Goal: Transaction & Acquisition: Purchase product/service

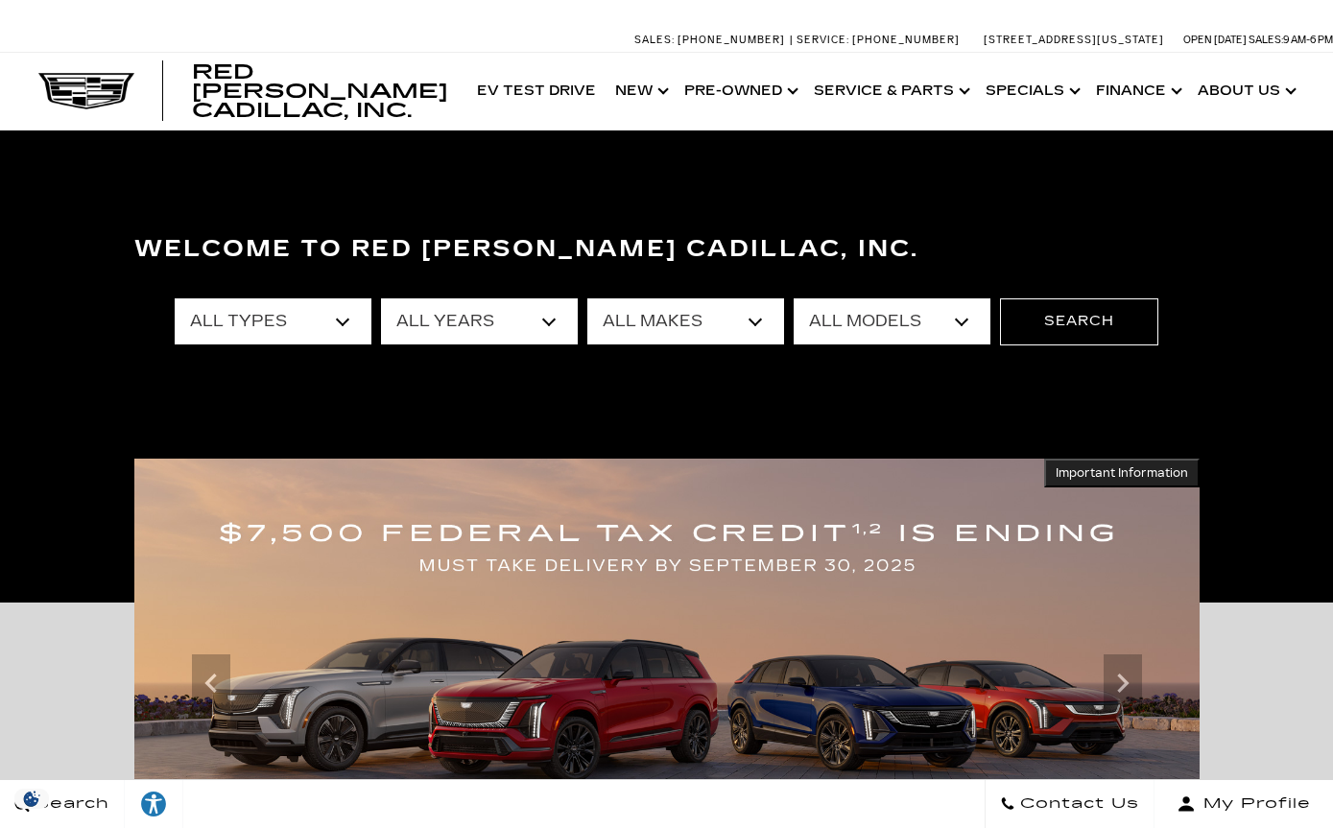
click at [233, 329] on select "All Types New Used Certified Used Demo" at bounding box center [273, 321] width 197 height 46
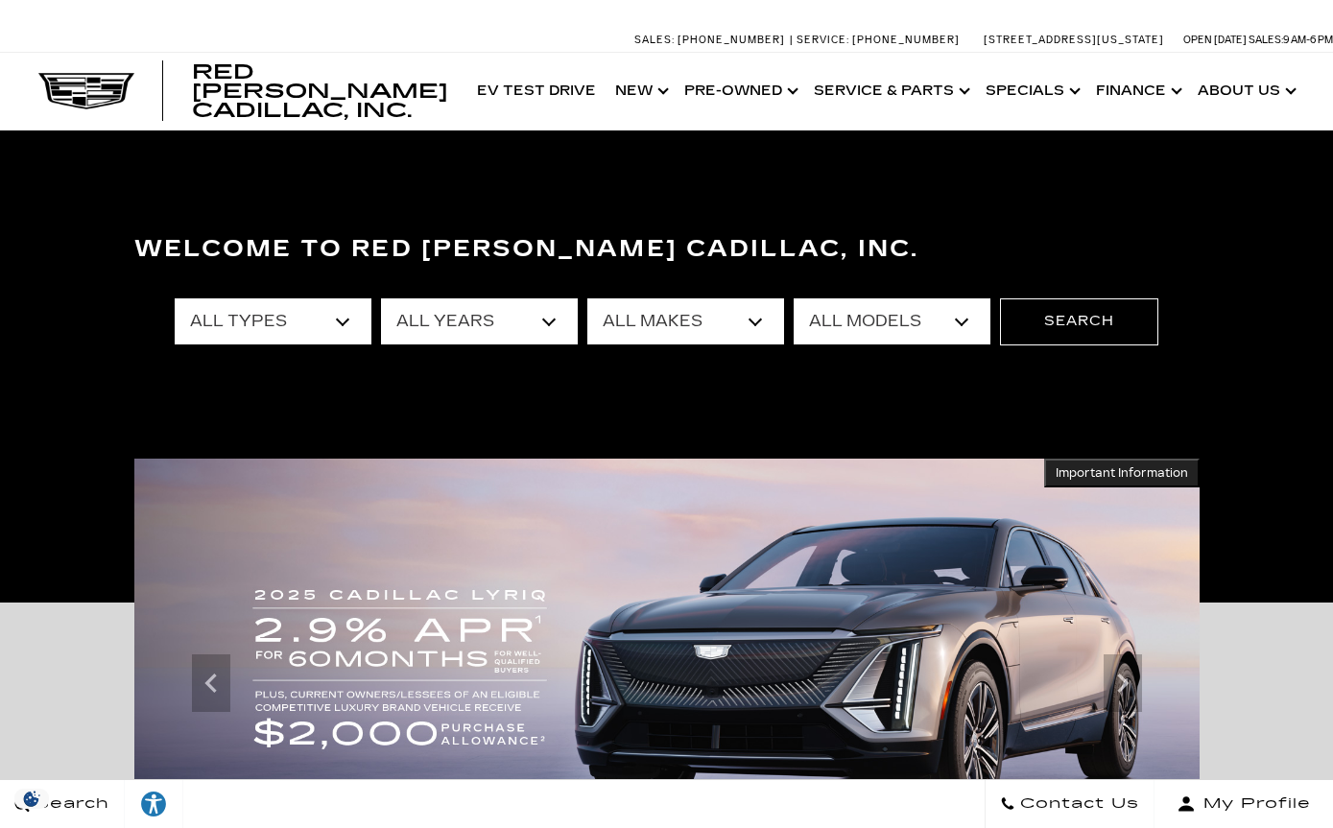
click at [647, 329] on select "All Makes Audi BMW Cadillac Chevrolet Ford GMC Jeep Lexus Subaru Toyota Volkswa…" at bounding box center [685, 321] width 197 height 46
select select "Cadillac"
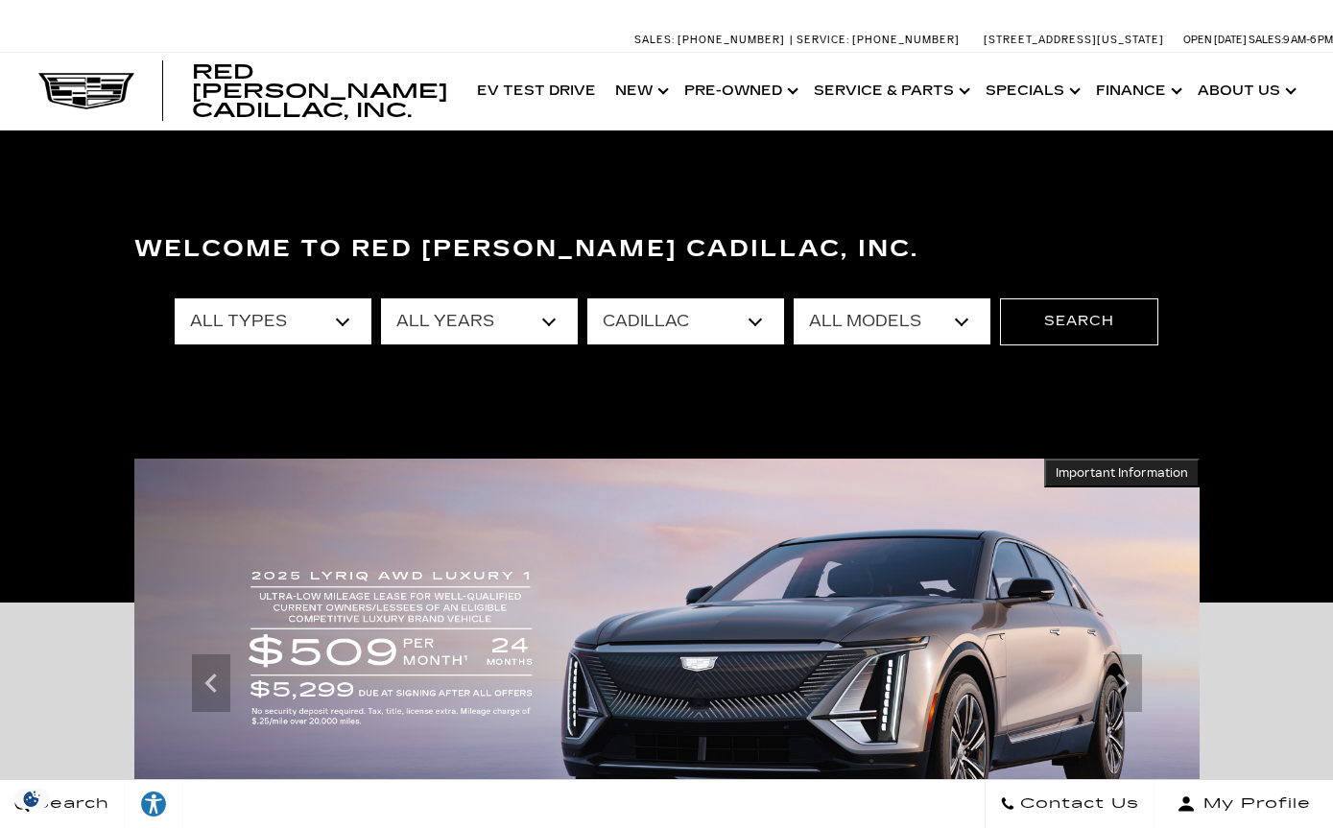
click at [878, 331] on select "All Models CT4 CT5 Escalade Escalade ESV ESCALADE IQ ESCALADE IQL LYRIQ OPTIQ V…" at bounding box center [891, 321] width 197 height 46
select select "Escalade"
click at [1041, 311] on button "Search" at bounding box center [1079, 321] width 158 height 46
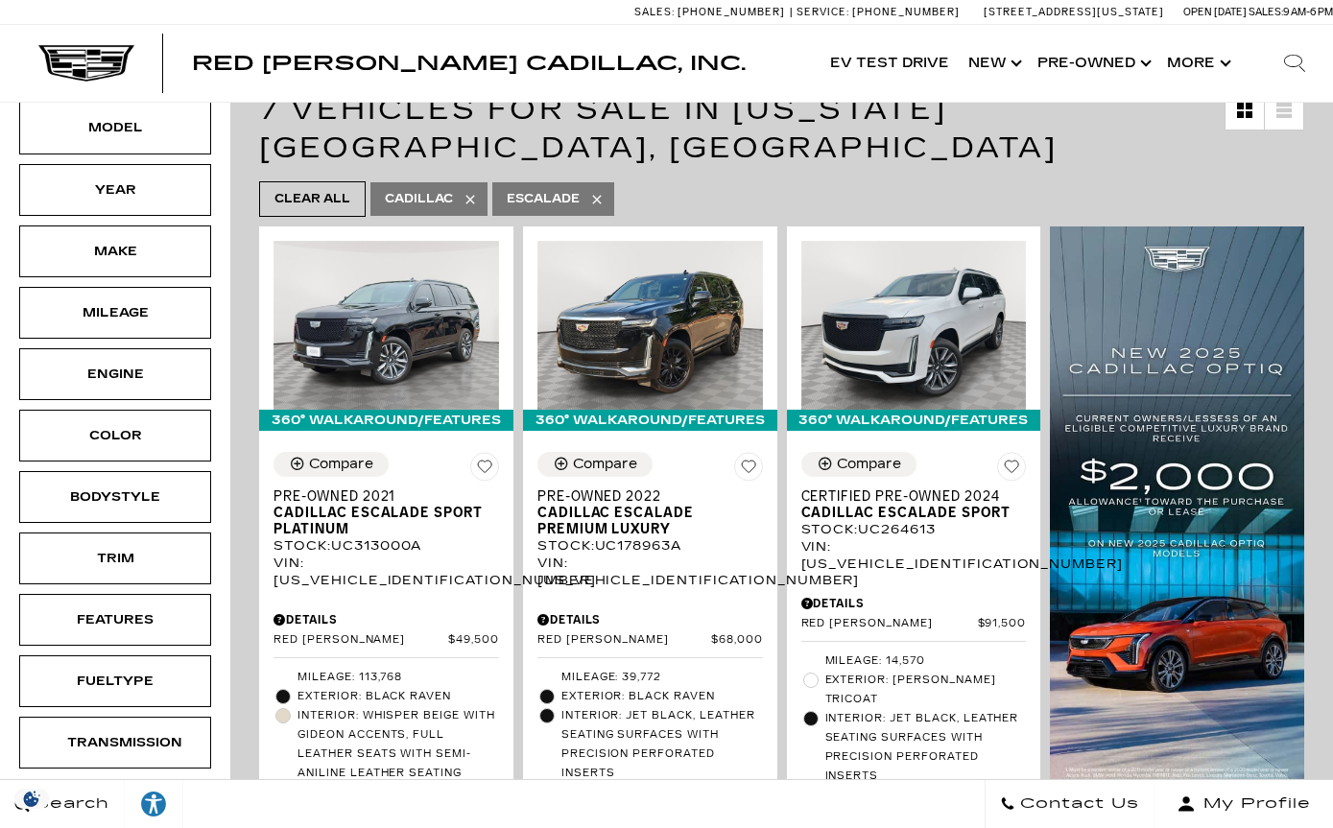
scroll to position [323, 0]
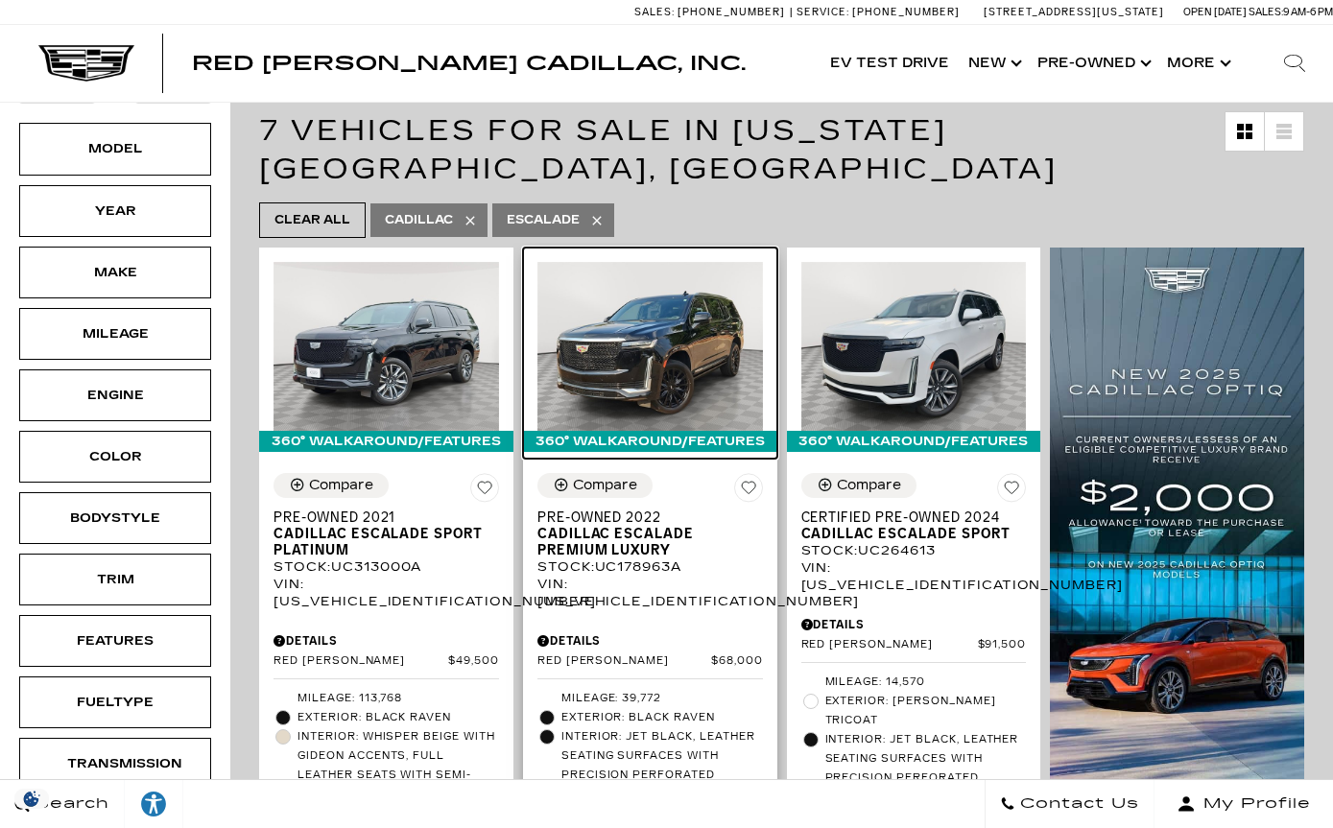
click at [653, 304] on img at bounding box center [649, 346] width 225 height 169
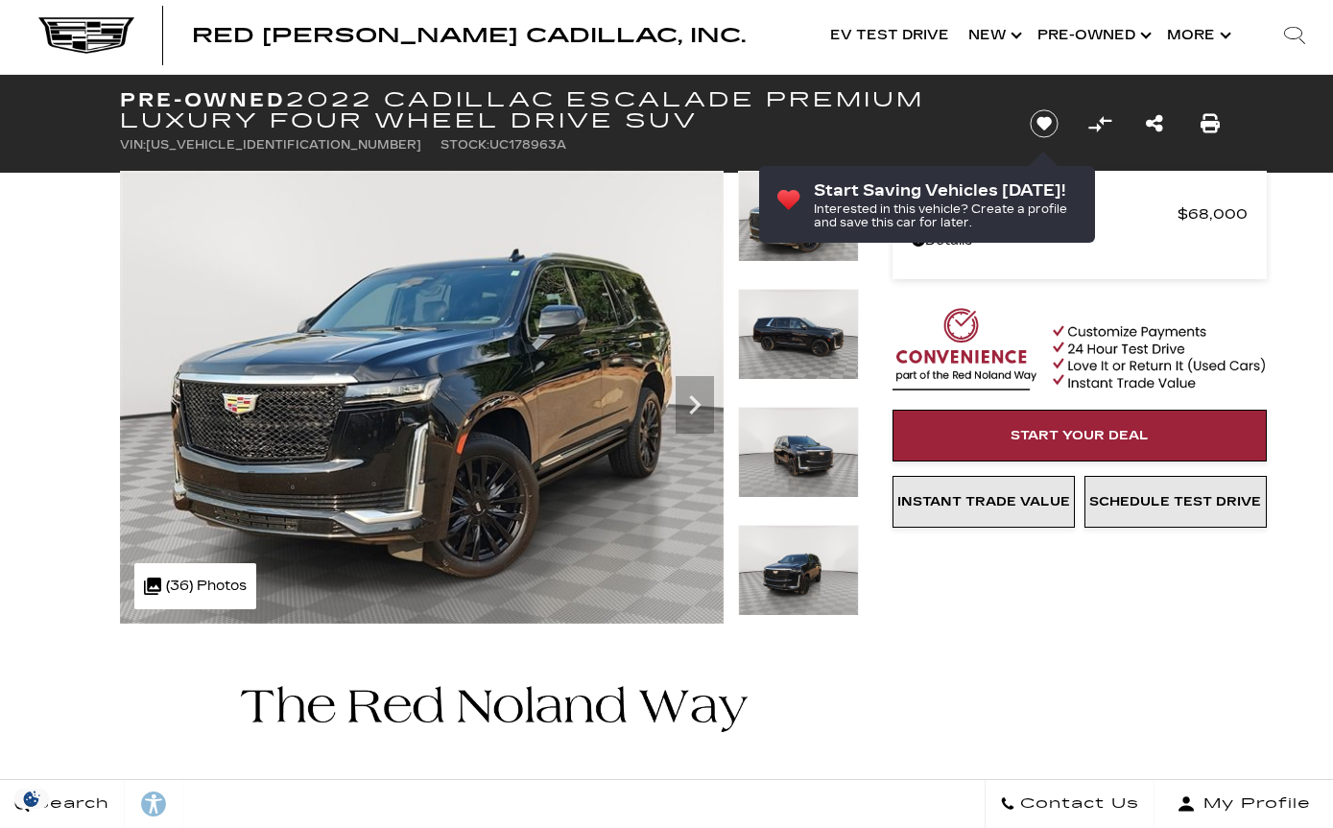
scroll to position [31, 0]
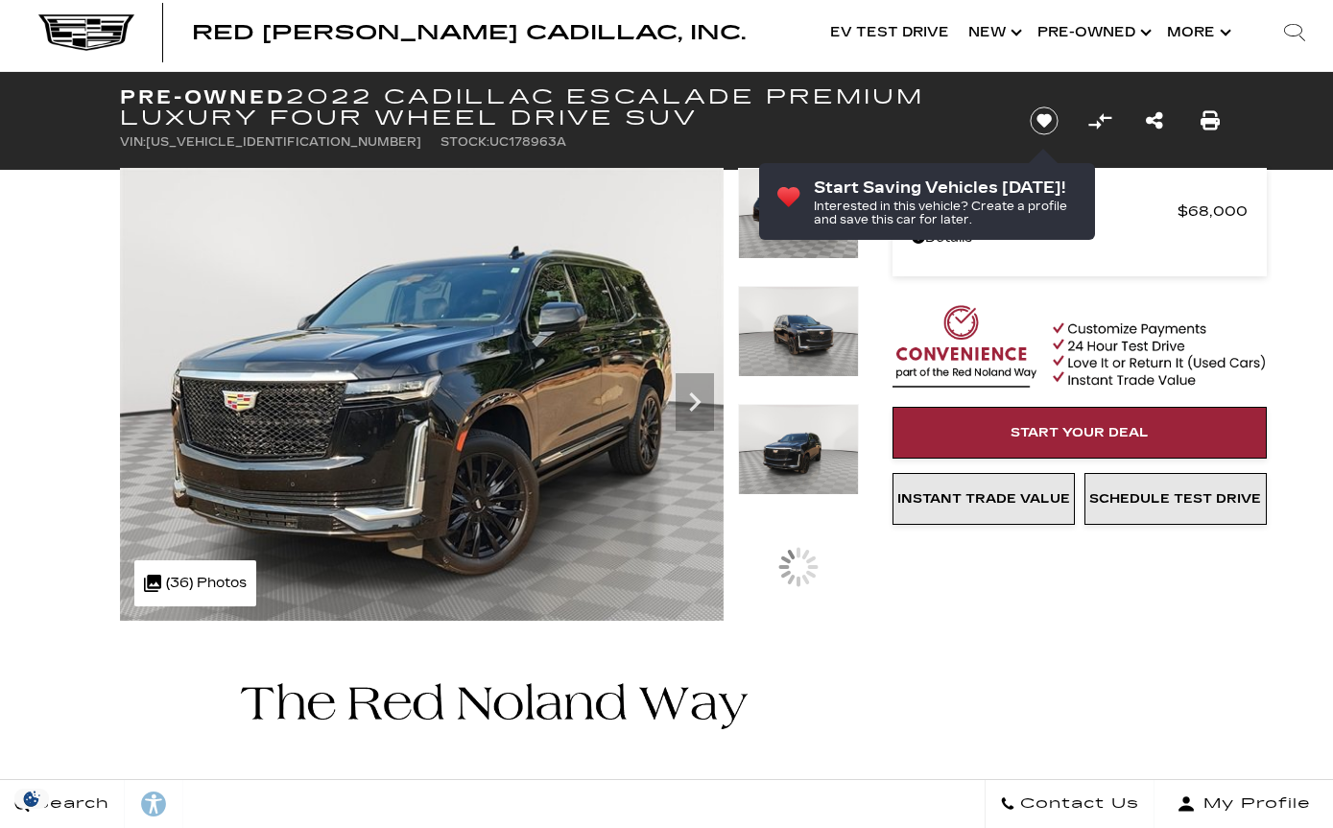
click at [797, 286] on div at bounding box center [798, 227] width 121 height 118
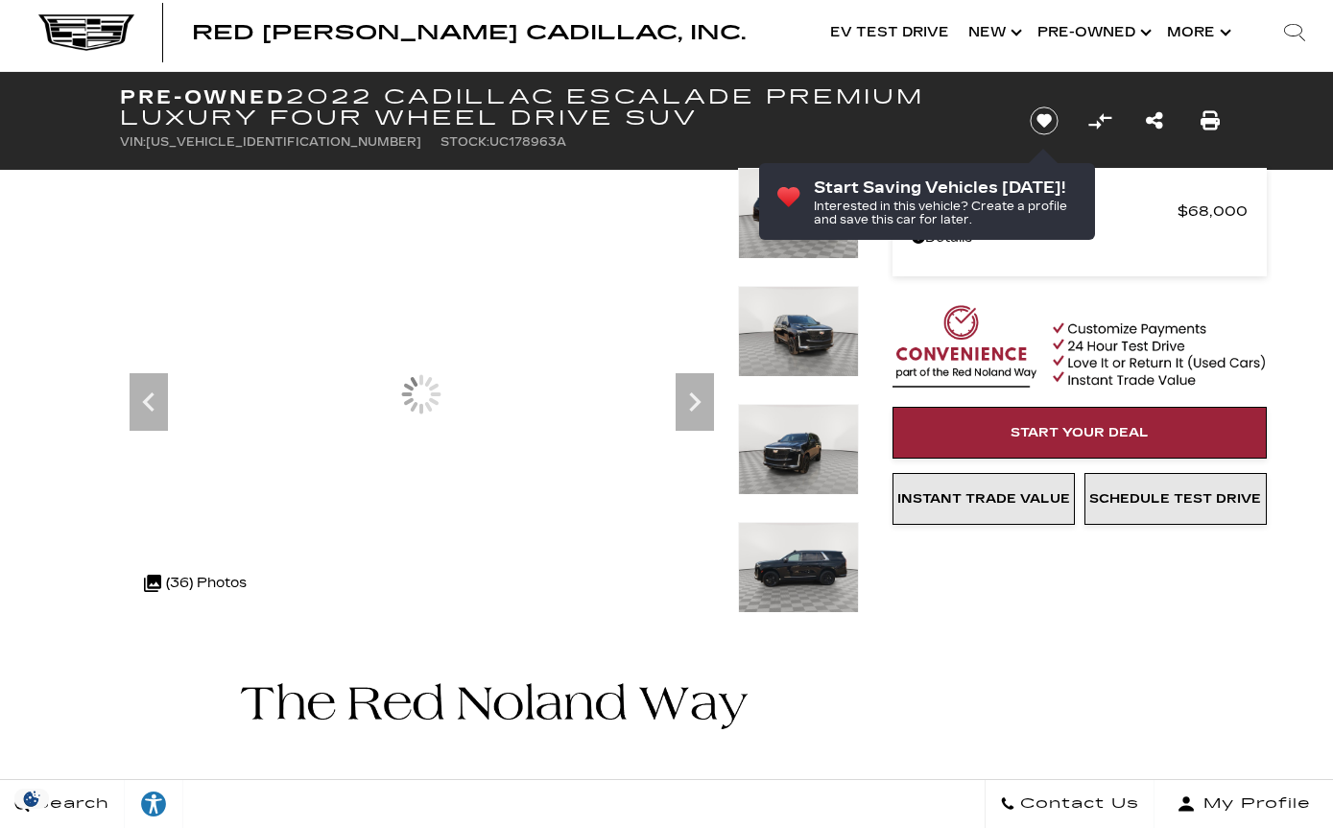
scroll to position [0, 0]
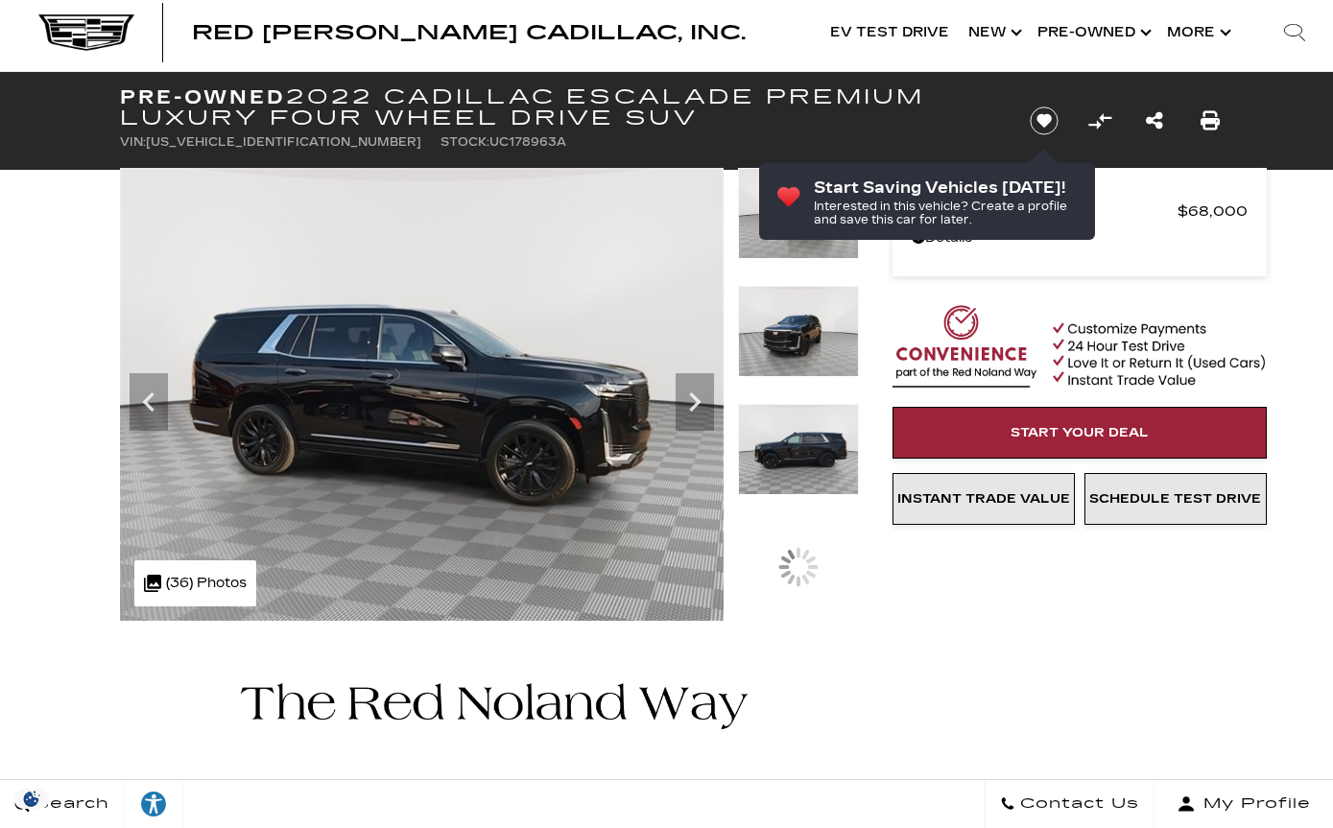
click at [806, 346] on img at bounding box center [798, 331] width 121 height 91
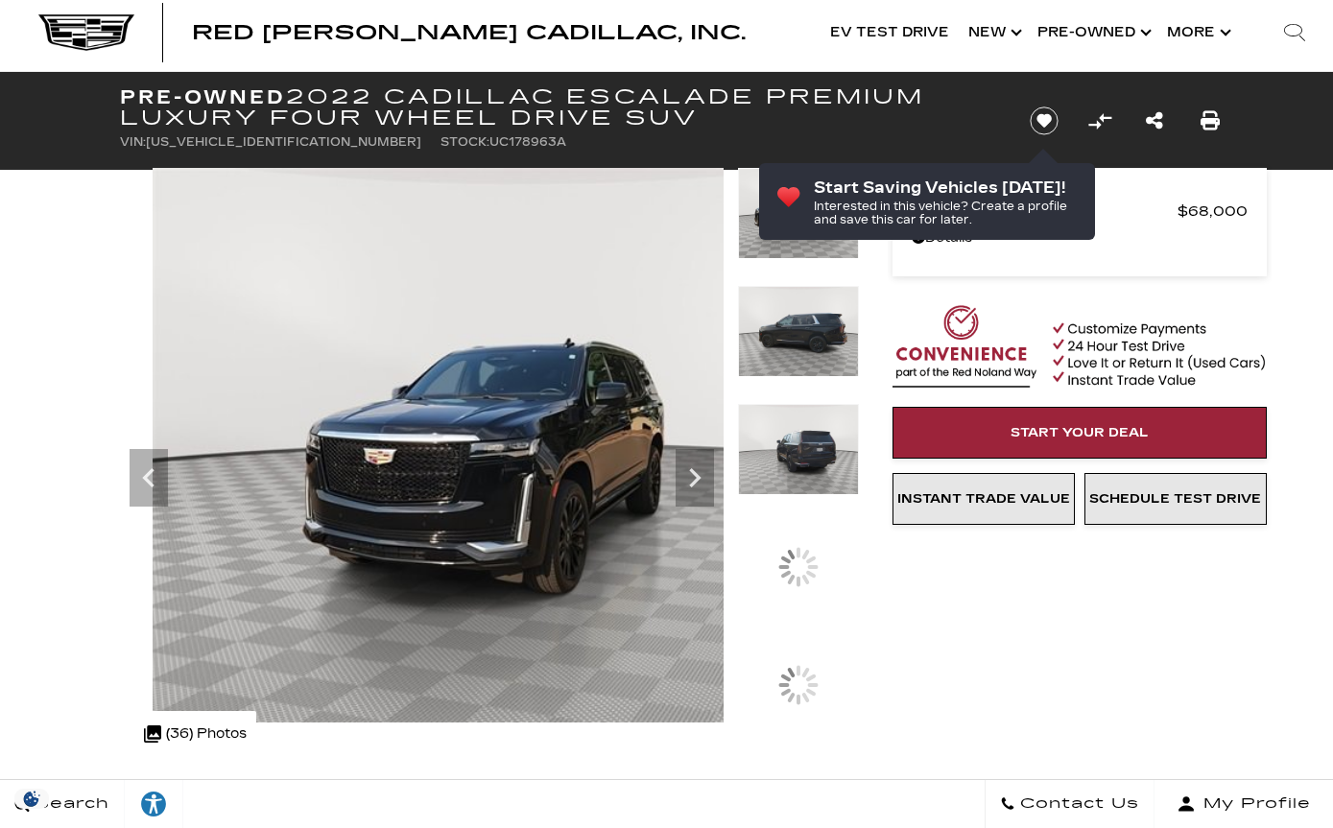
click at [816, 339] on img at bounding box center [798, 331] width 121 height 91
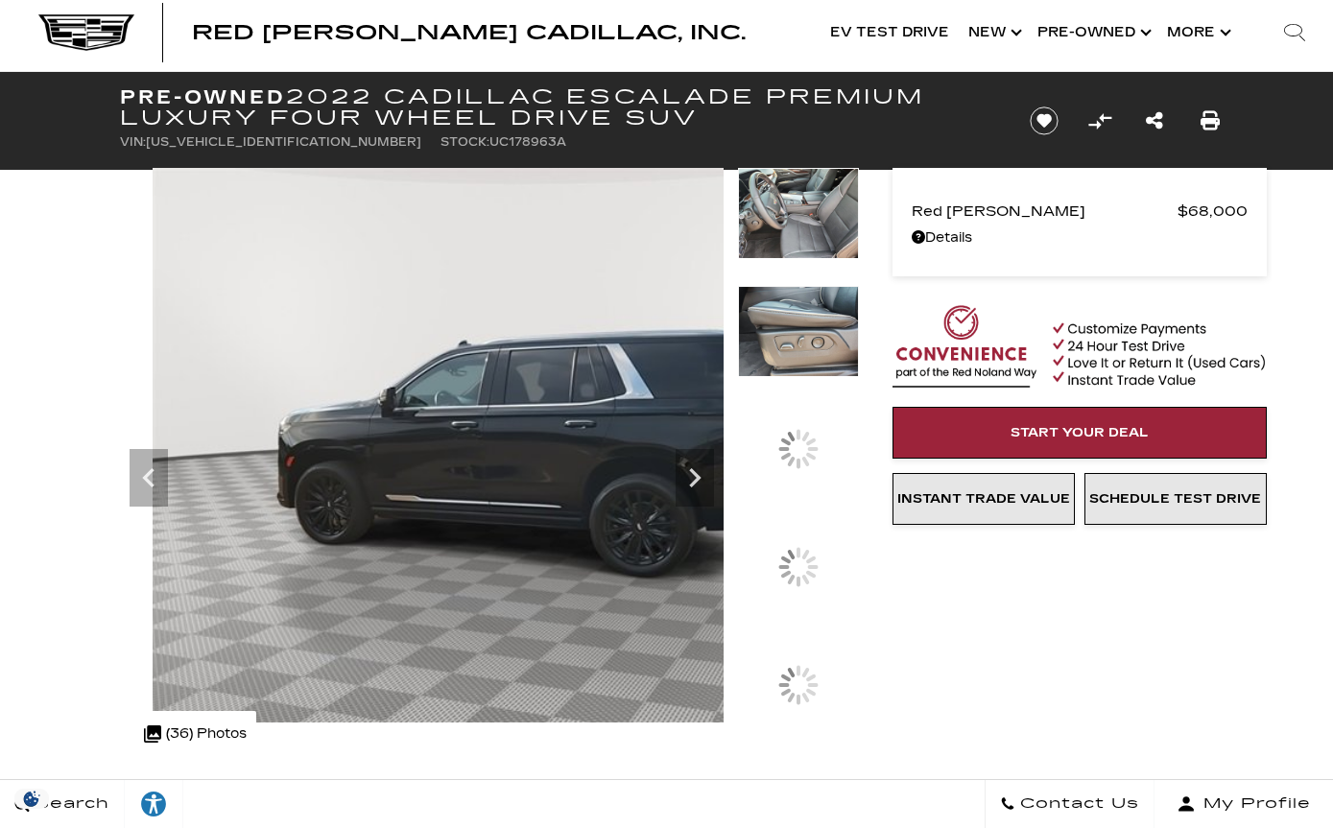
click at [813, 377] on img at bounding box center [798, 331] width 121 height 91
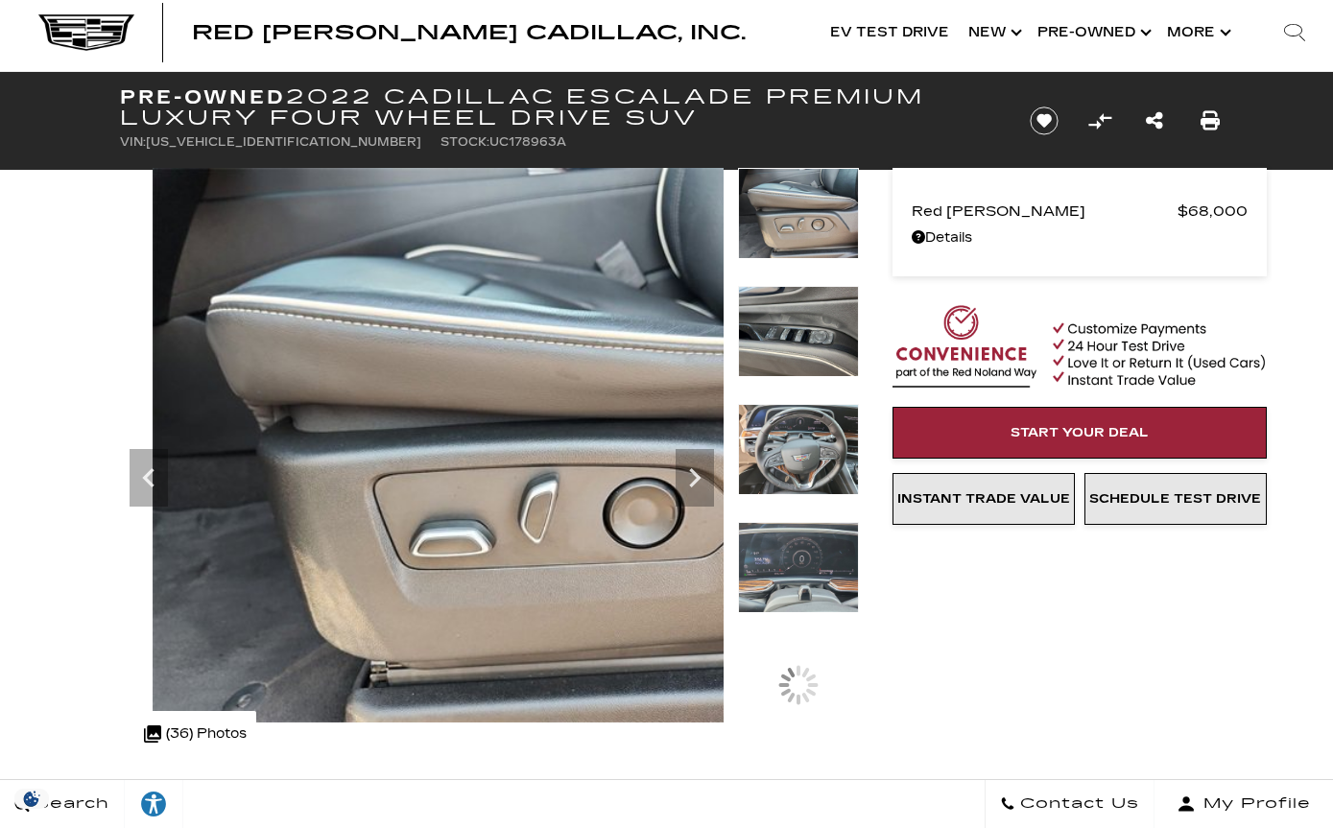
click at [827, 377] on img at bounding box center [798, 331] width 121 height 91
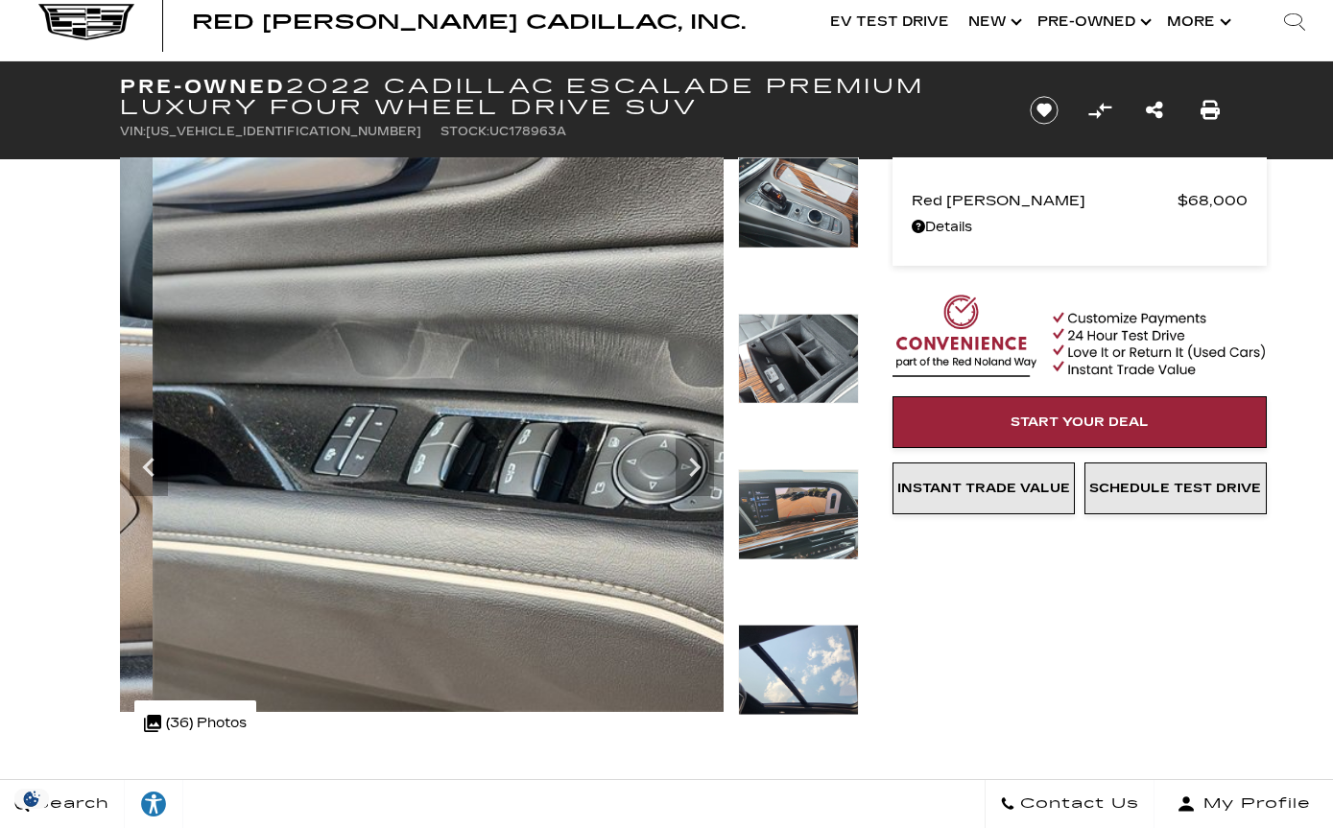
scroll to position [40, 0]
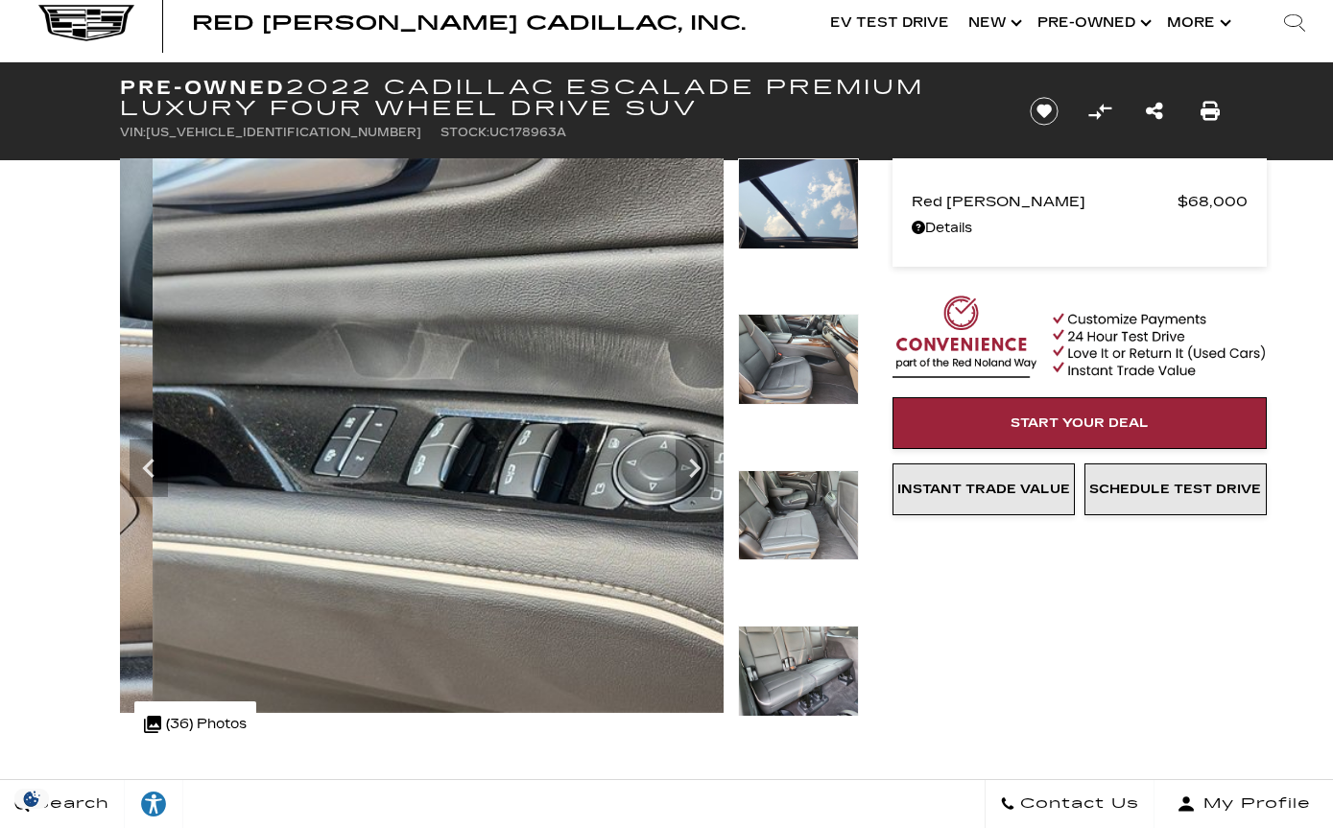
click at [821, 626] on img at bounding box center [798, 671] width 121 height 91
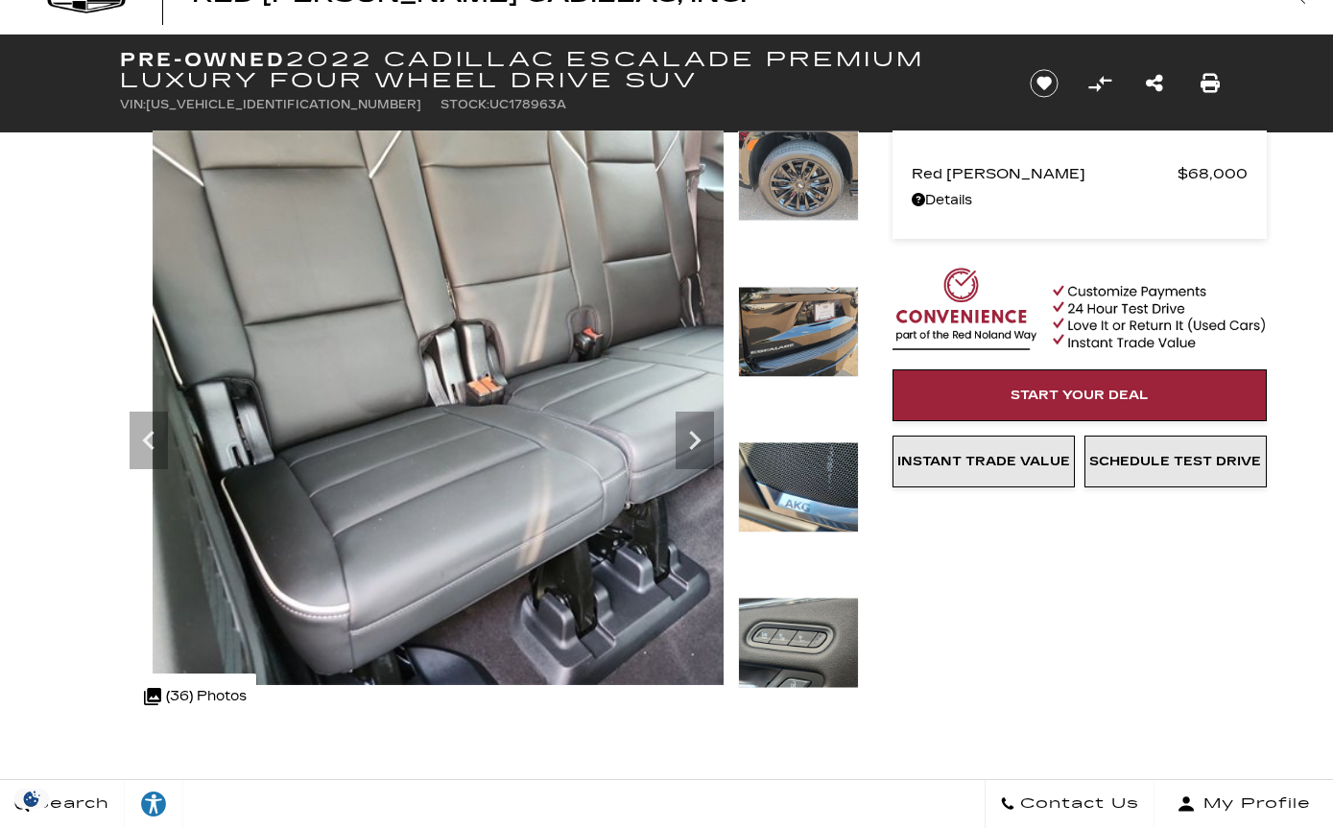
scroll to position [0, 0]
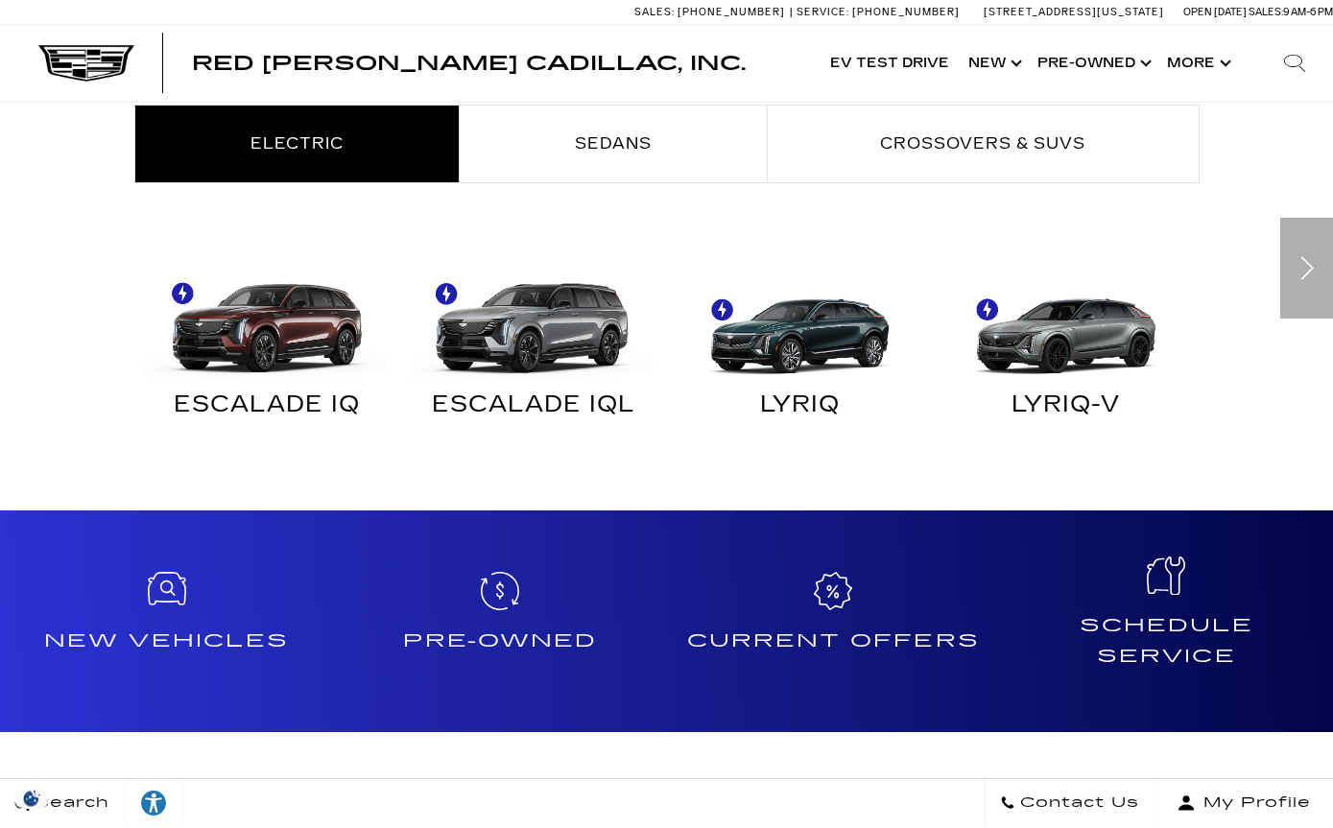
scroll to position [1087, 0]
click at [245, 341] on img "Electric" at bounding box center [263, 320] width 248 height 124
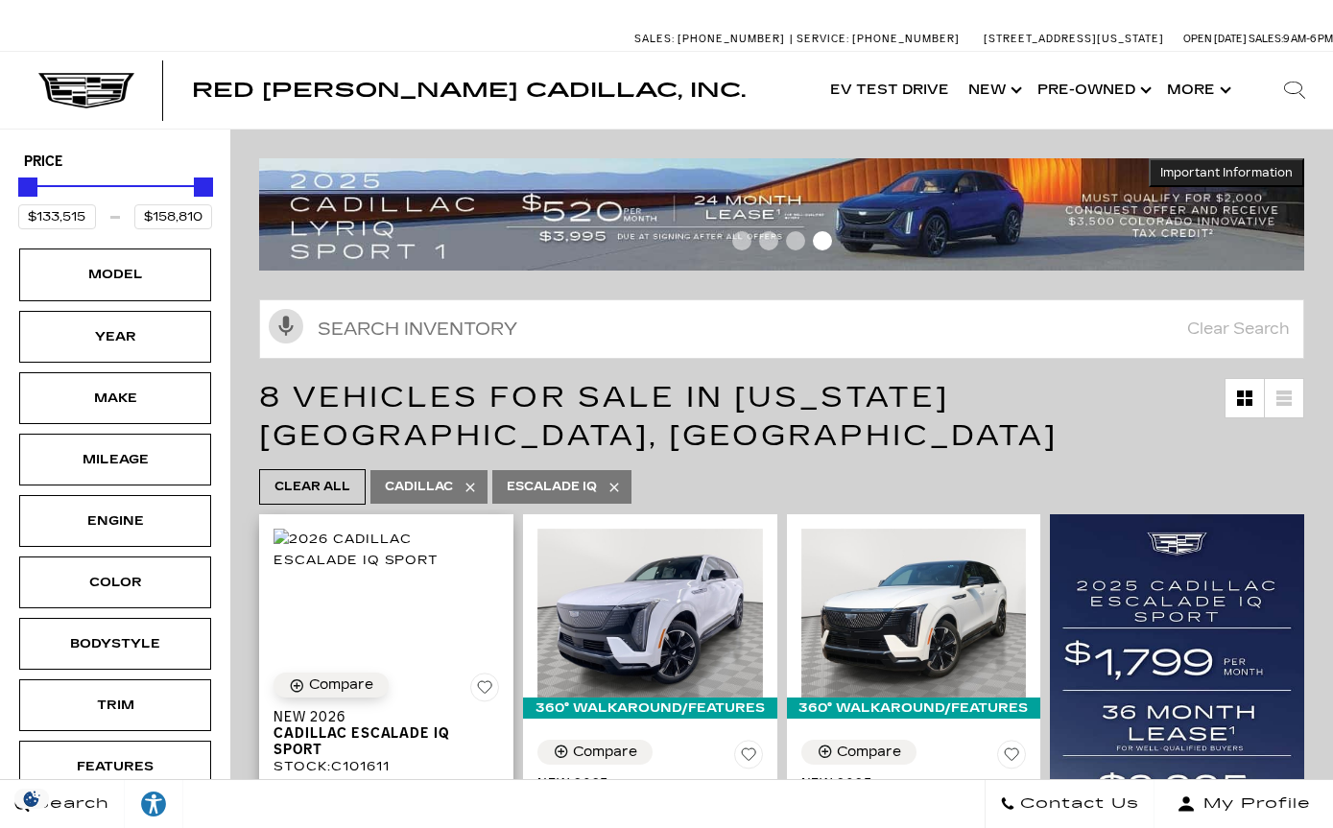
click at [367, 673] on button "Compare" at bounding box center [330, 685] width 115 height 25
click at [397, 536] on img at bounding box center [385, 550] width 225 height 42
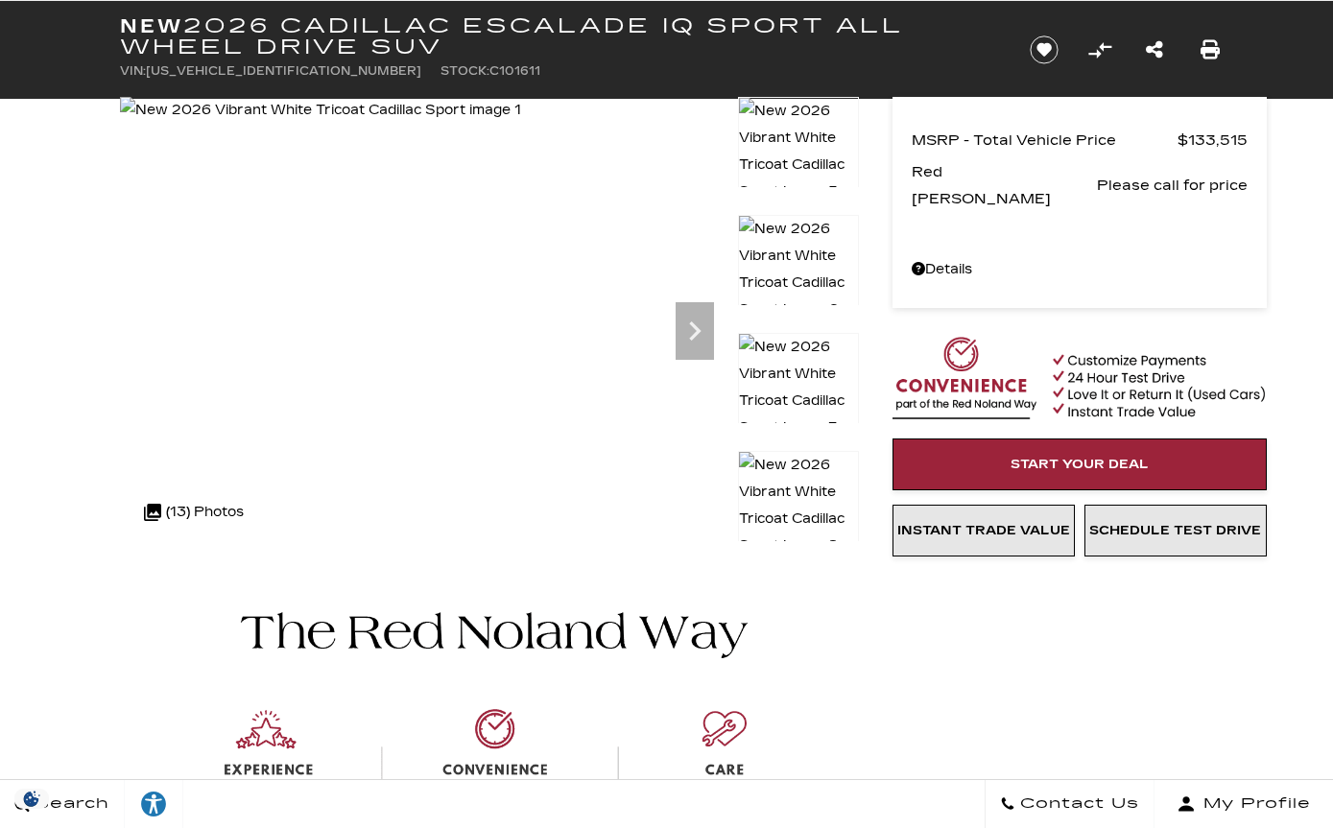
scroll to position [104, 0]
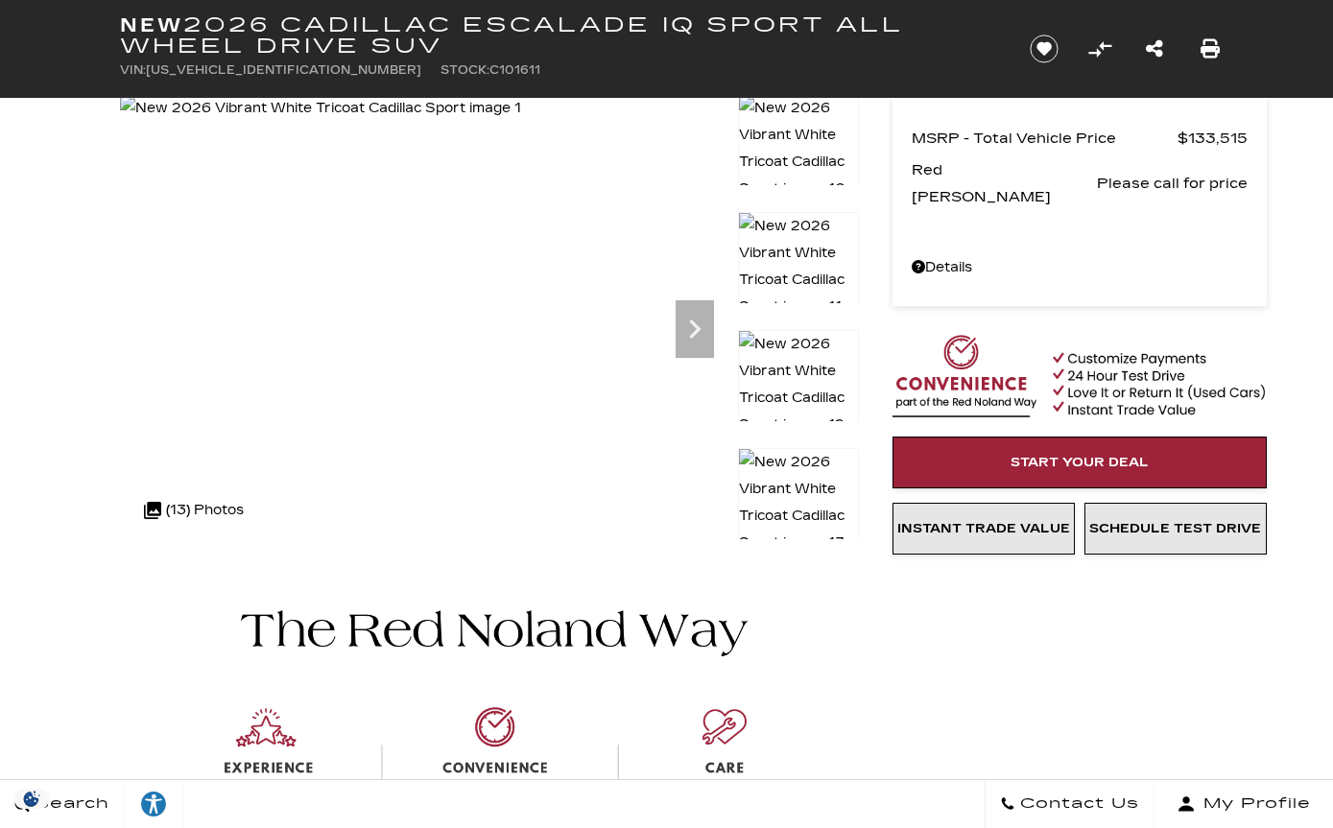
click at [788, 184] on div at bounding box center [798, 139] width 121 height 90
click at [809, 212] on div at bounding box center [798, 153] width 121 height 118
click at [795, 477] on img at bounding box center [798, 502] width 121 height 109
